Goal: Transaction & Acquisition: Download file/media

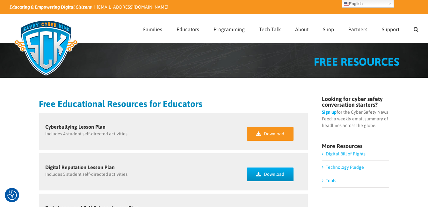
click at [270, 135] on span "Download" at bounding box center [274, 133] width 20 height 5
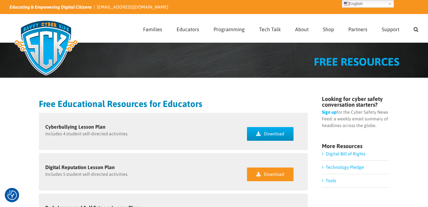
click at [273, 177] on link "Download" at bounding box center [270, 175] width 47 height 14
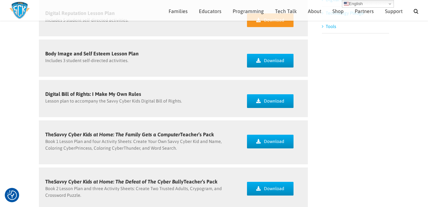
scroll to position [145, 0]
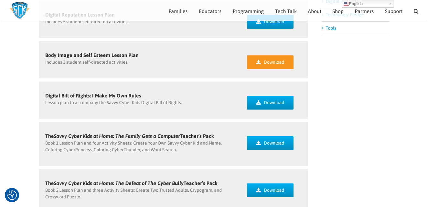
click at [283, 61] on span "Download" at bounding box center [274, 62] width 20 height 5
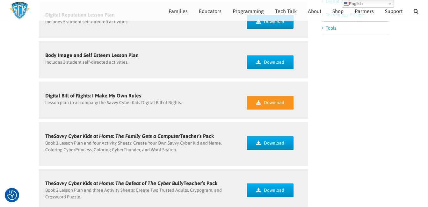
click at [256, 102] on link "Download" at bounding box center [270, 103] width 47 height 14
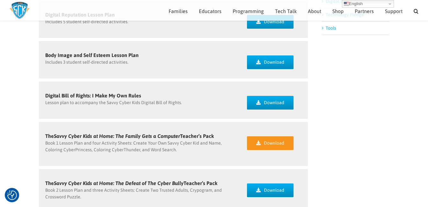
click at [269, 140] on link "Download" at bounding box center [270, 144] width 47 height 14
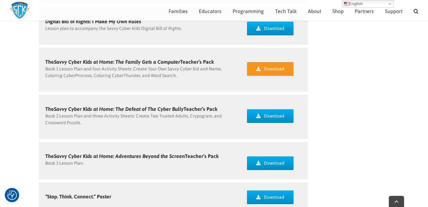
scroll to position [241, 0]
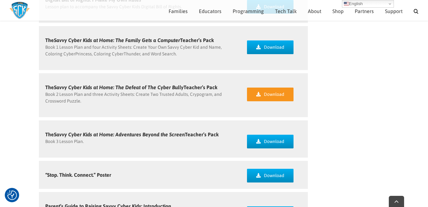
click at [277, 96] on span "Download" at bounding box center [274, 94] width 20 height 5
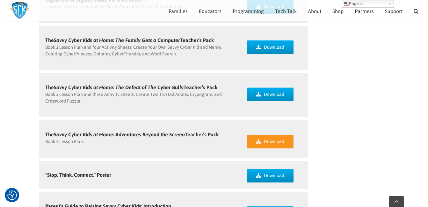
click at [262, 142] on link "Download" at bounding box center [270, 142] width 47 height 14
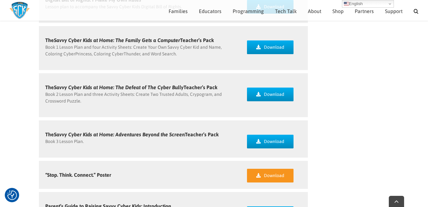
click at [261, 175] on icon at bounding box center [258, 176] width 4 height 4
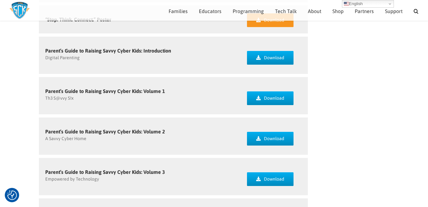
scroll to position [395, 0]
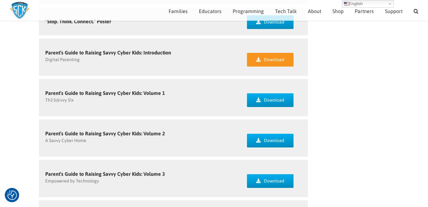
click at [271, 59] on span "Download" at bounding box center [274, 59] width 20 height 5
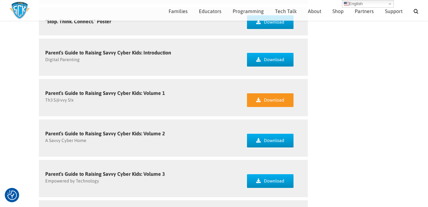
click at [273, 101] on span "Download" at bounding box center [274, 100] width 20 height 5
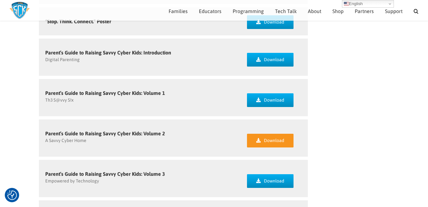
click at [260, 142] on icon at bounding box center [258, 140] width 4 height 4
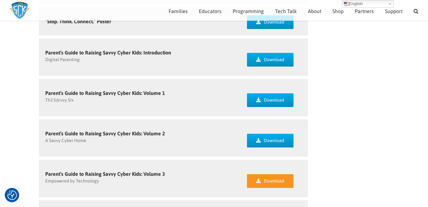
click at [265, 182] on span "Download" at bounding box center [274, 181] width 20 height 5
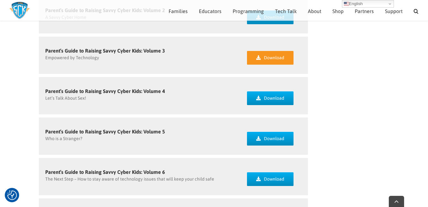
scroll to position [565, 0]
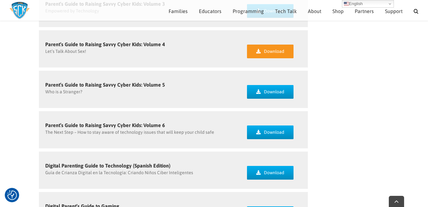
click at [279, 49] on span "Download" at bounding box center [274, 51] width 20 height 5
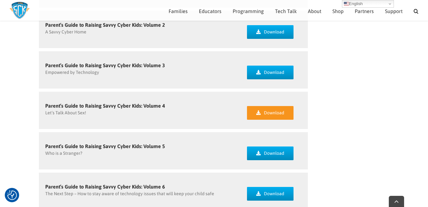
scroll to position [505, 0]
